Goal: Task Accomplishment & Management: Use online tool/utility

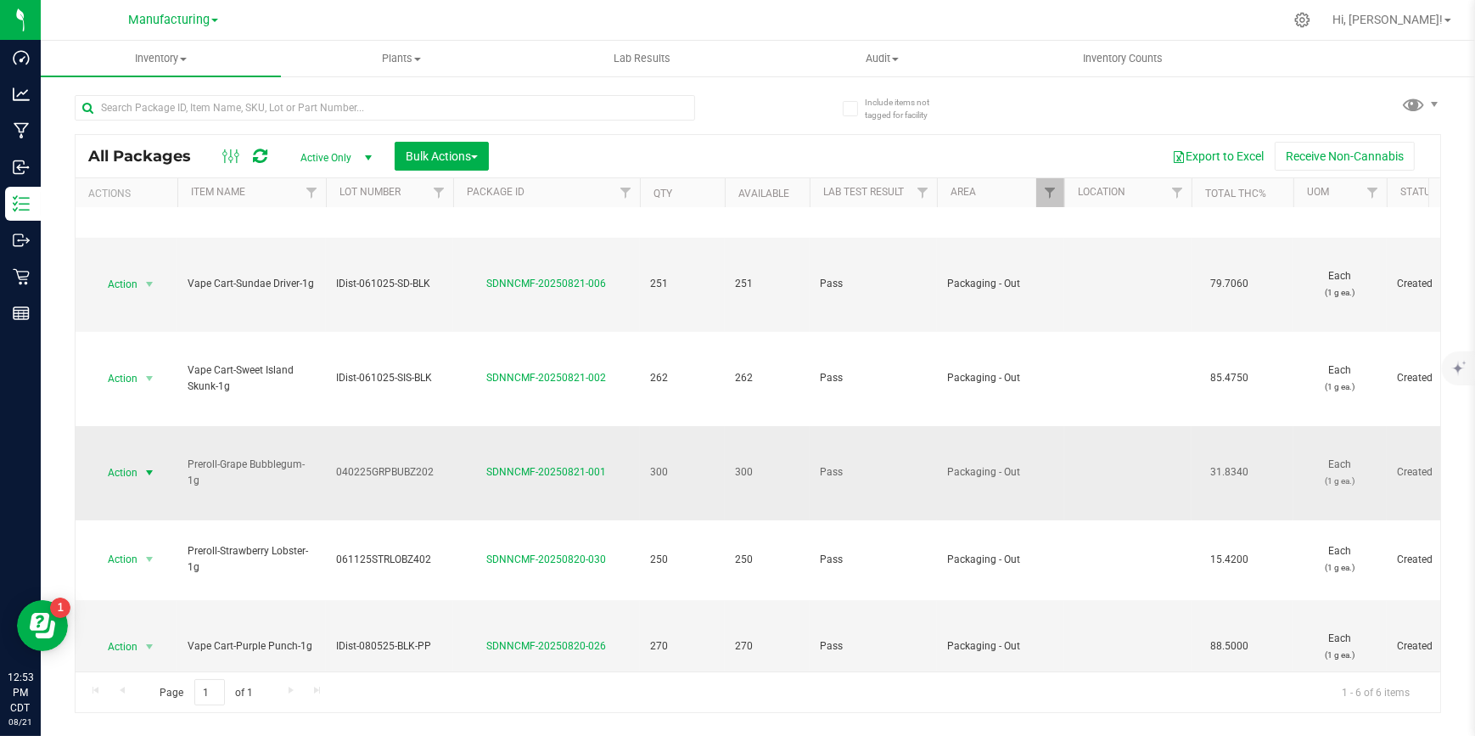
click at [149, 468] on span "select" at bounding box center [150, 473] width 14 height 14
click at [140, 383] on li "Print package label" at bounding box center [146, 383] width 106 height 47
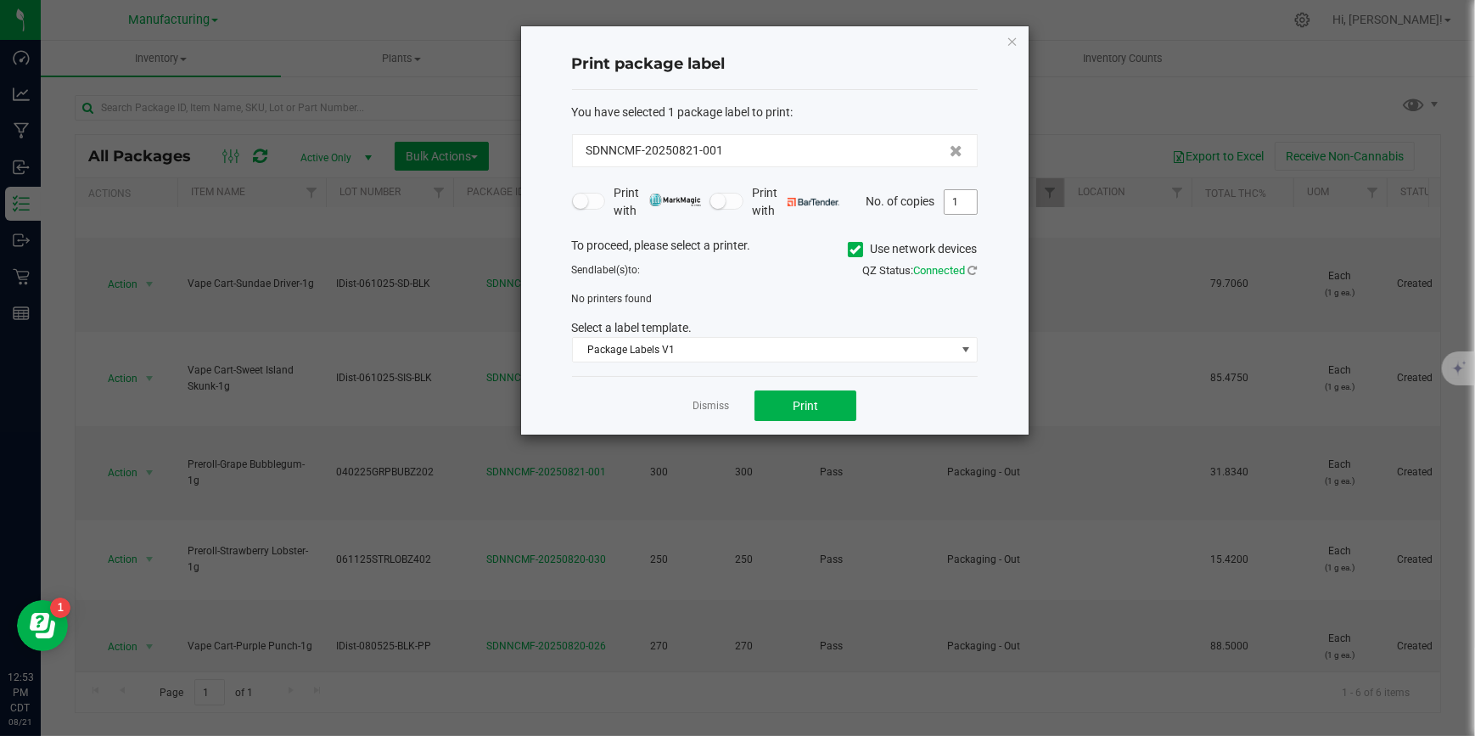
click at [961, 196] on input "1" at bounding box center [960, 202] width 32 height 24
type input "4"
click at [849, 249] on icon at bounding box center [854, 249] width 11 height 0
click at [0, 0] on input "Use network devices" at bounding box center [0, 0] width 0 height 0
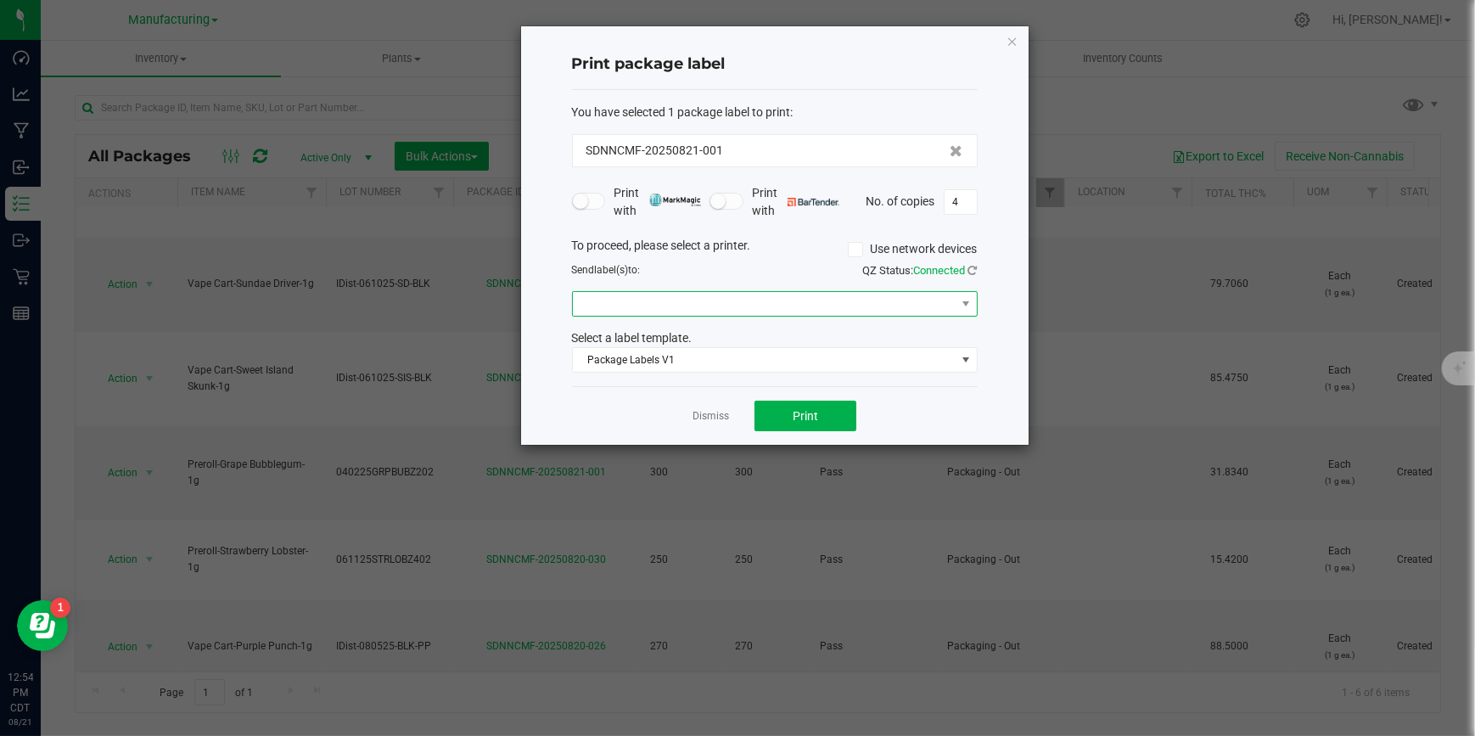
click at [736, 304] on span at bounding box center [764, 304] width 383 height 24
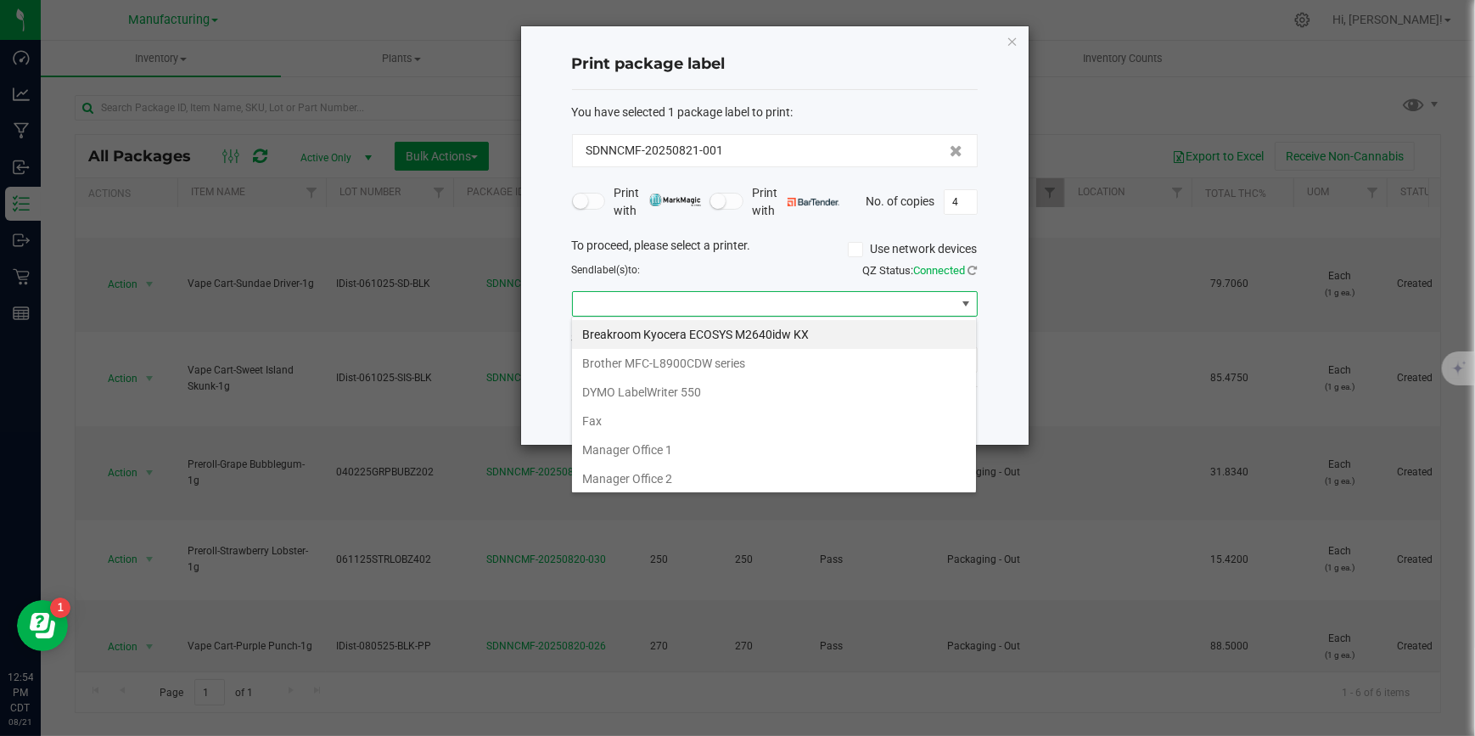
scroll to position [174, 0]
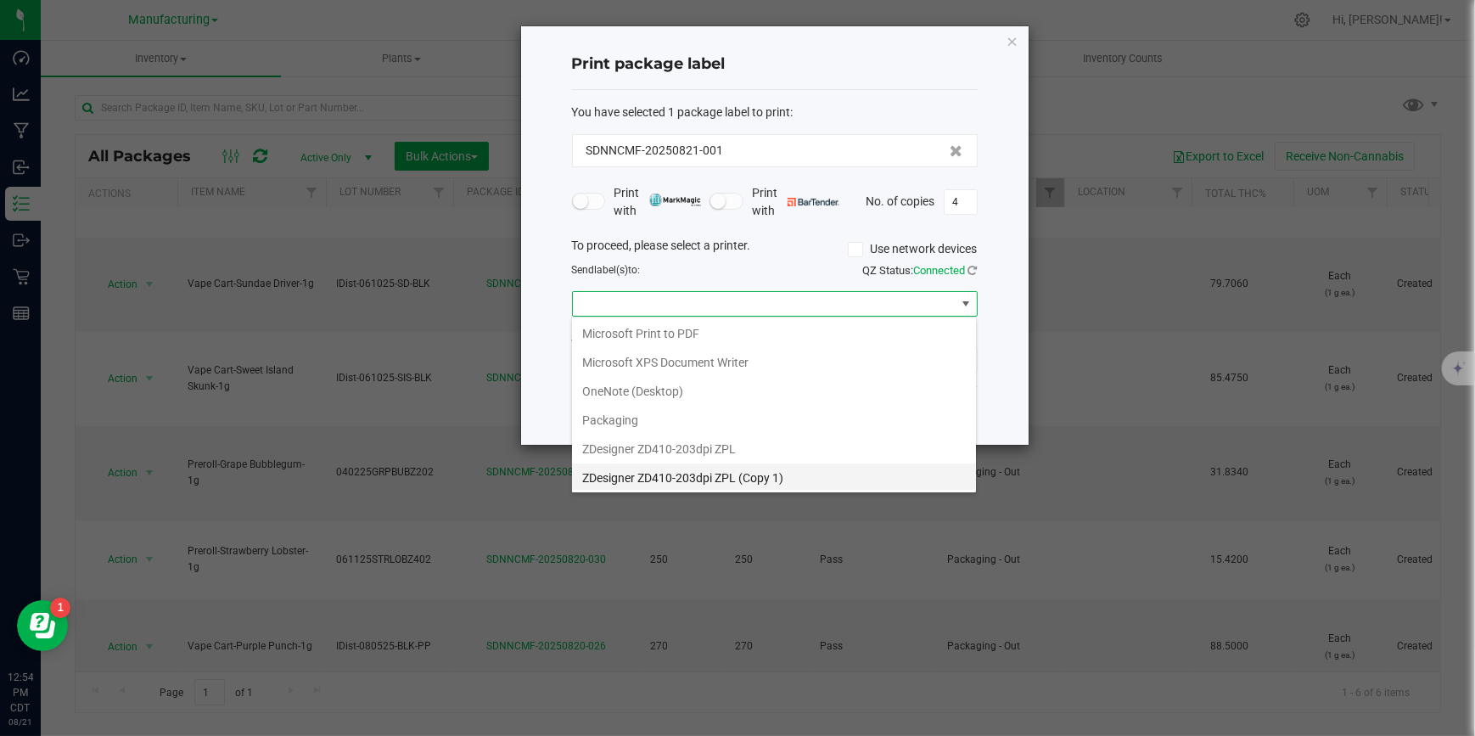
click at [687, 485] on 1\) "ZDesigner ZD410-203dpi ZPL (Copy 1)" at bounding box center [774, 477] width 404 height 29
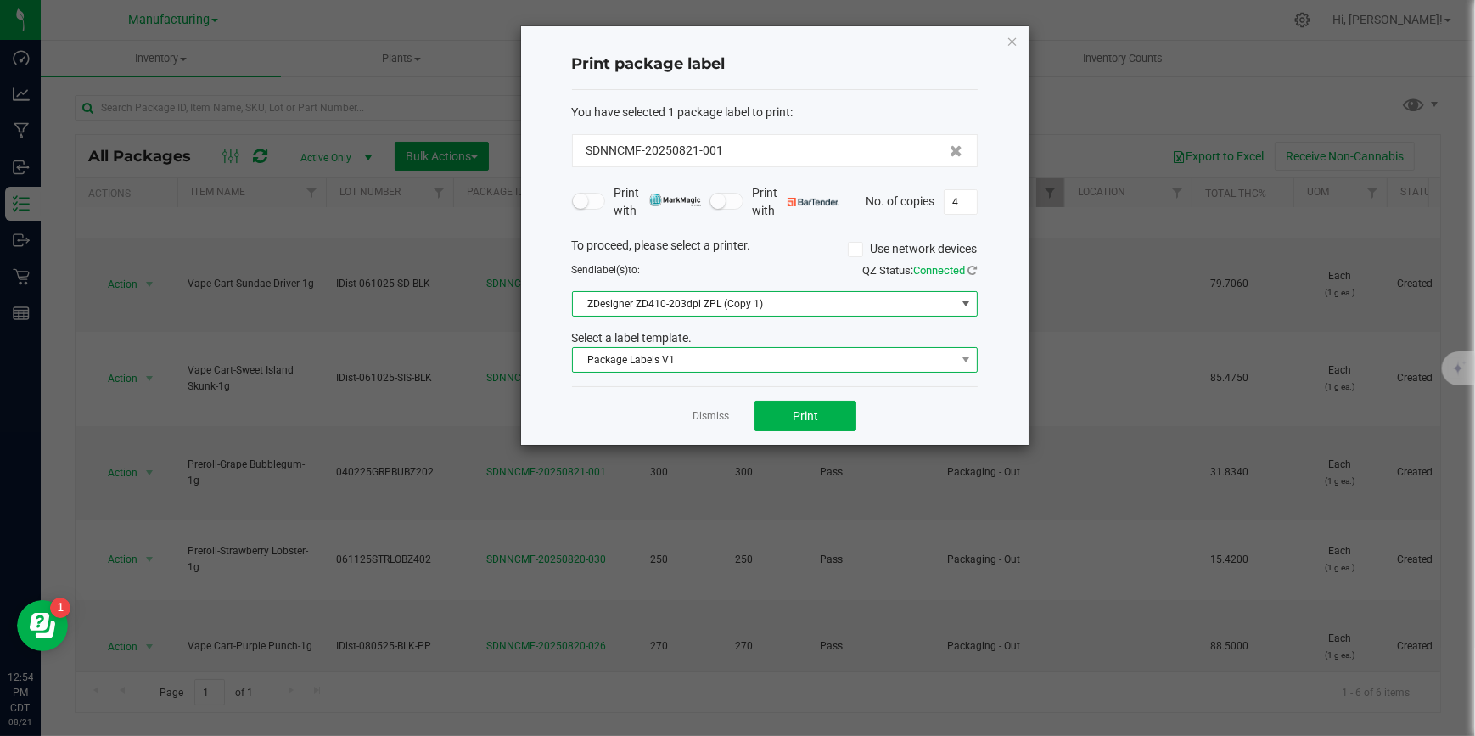
click at [725, 362] on span "Package Labels V1" at bounding box center [764, 360] width 383 height 24
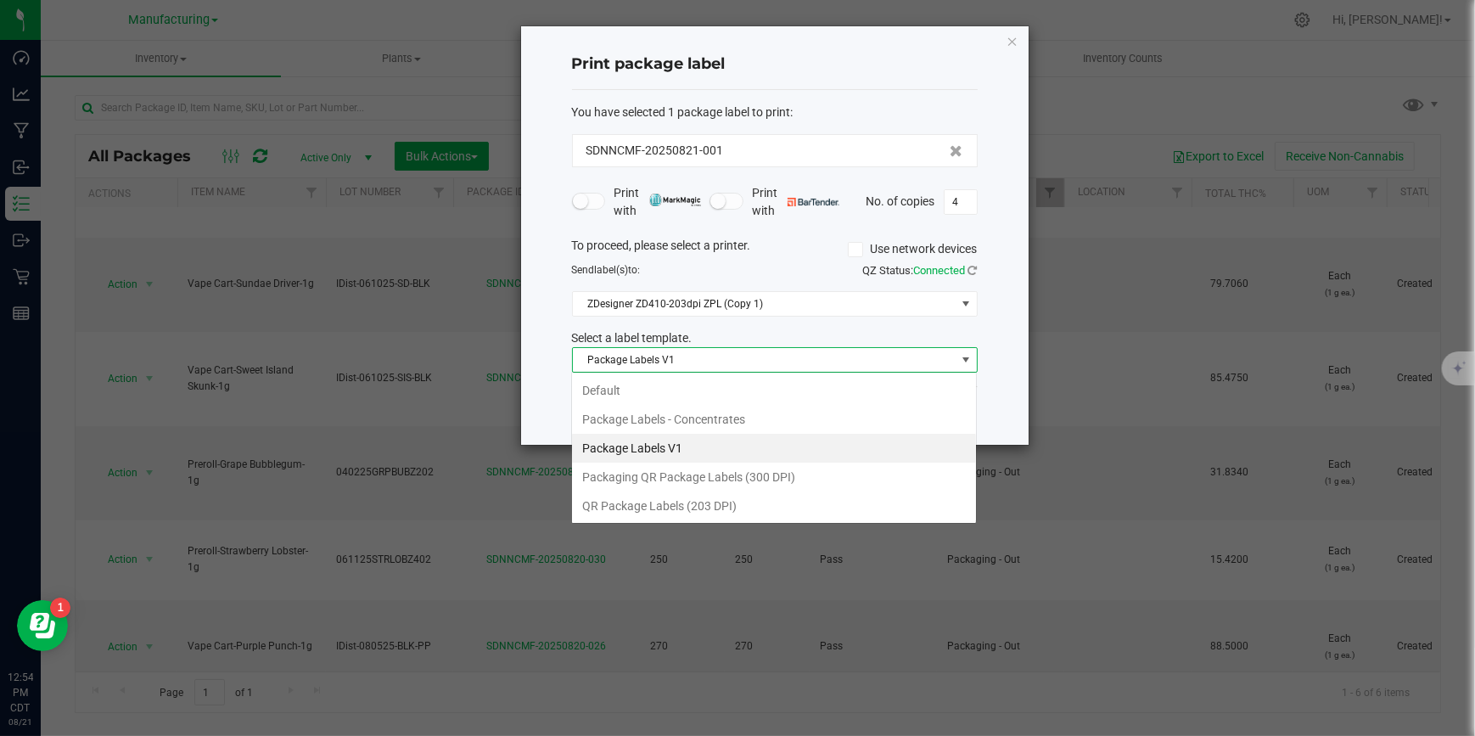
scroll to position [25, 406]
click at [714, 415] on li "Package Labels - Concentrates" at bounding box center [774, 419] width 404 height 29
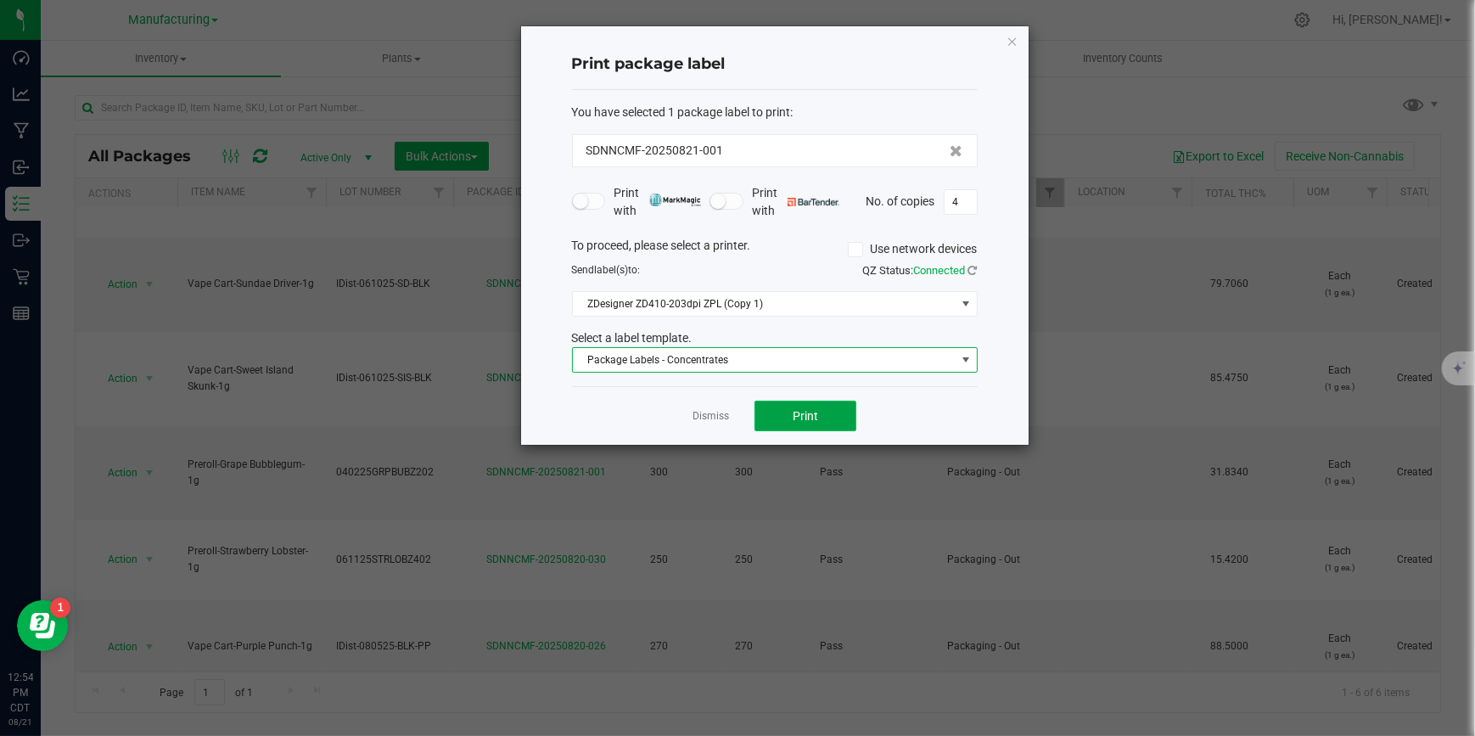
click at [812, 421] on span "Print" at bounding box center [804, 416] width 25 height 14
click at [705, 420] on link "Dismiss" at bounding box center [710, 416] width 36 height 14
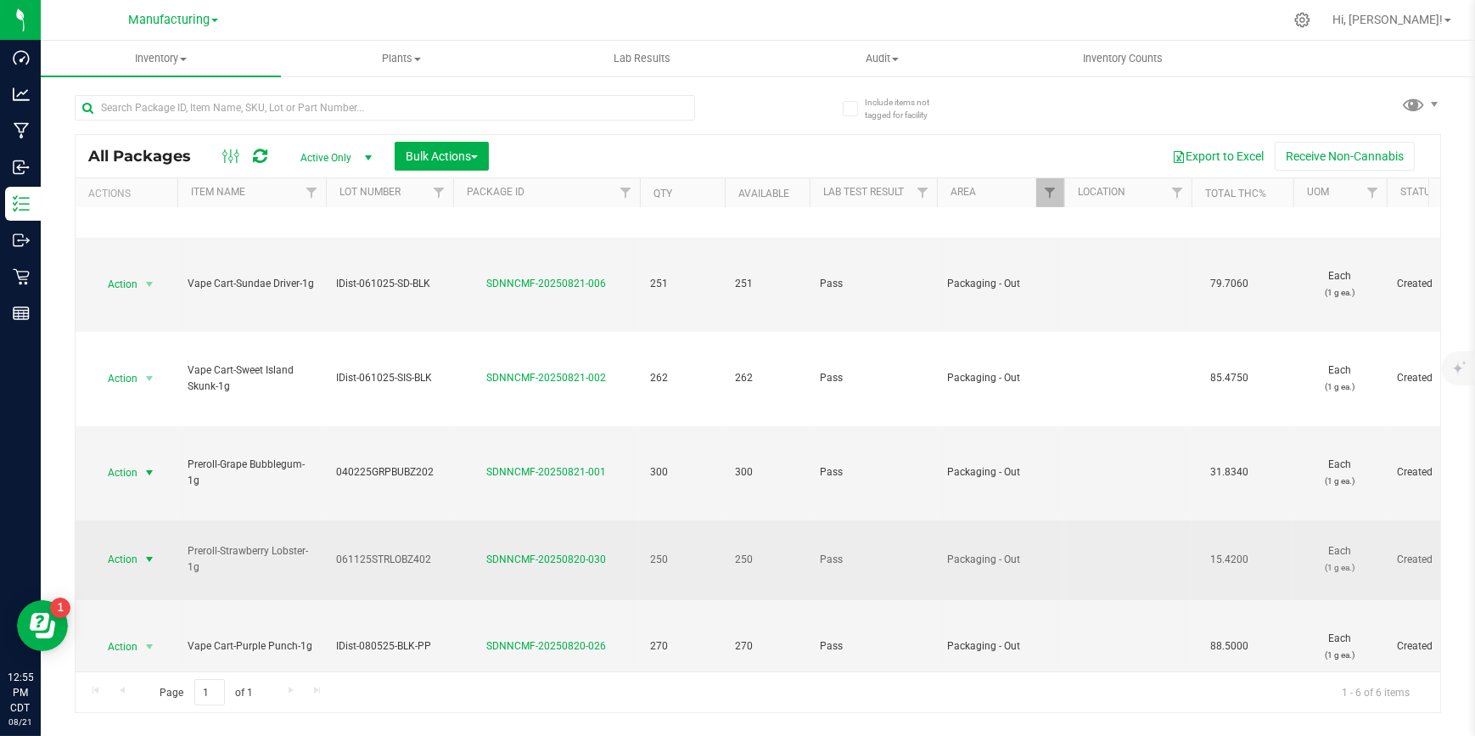
click at [146, 552] on span "select" at bounding box center [150, 559] width 14 height 14
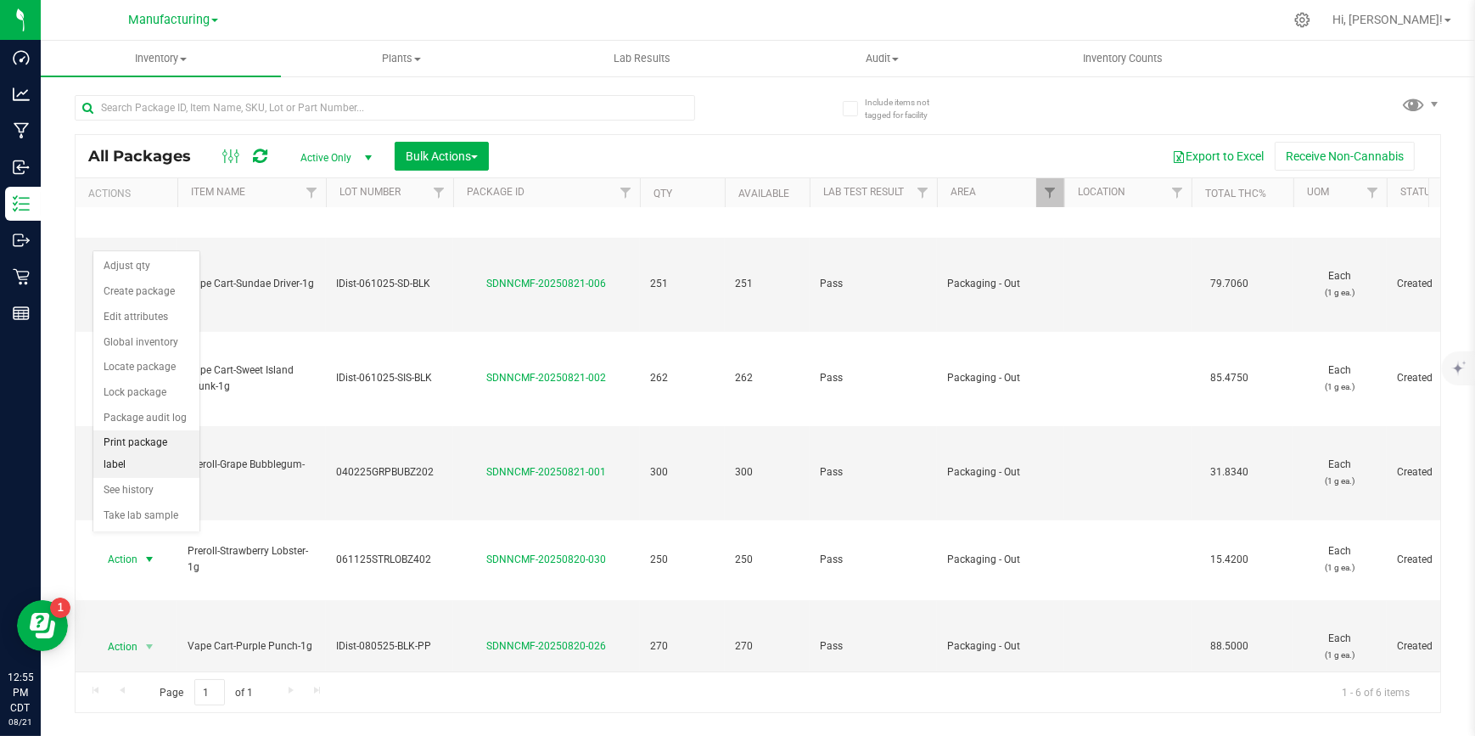
click at [144, 448] on li "Print package label" at bounding box center [146, 453] width 106 height 47
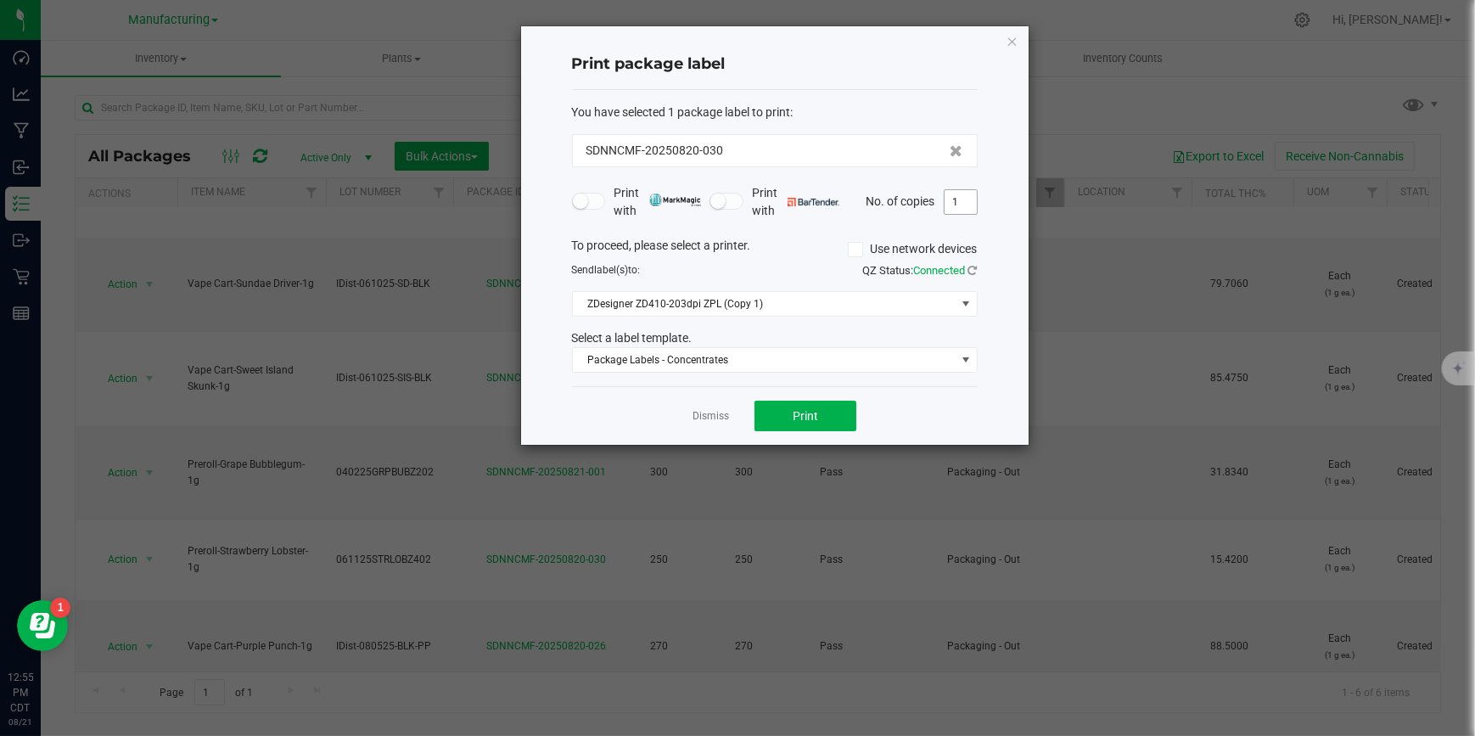
click at [955, 203] on input "1" at bounding box center [960, 202] width 32 height 24
type input "4"
click at [830, 414] on button "Print" at bounding box center [805, 415] width 102 height 31
click at [694, 410] on link "Dismiss" at bounding box center [710, 416] width 36 height 14
